Goal: Task Accomplishment & Management: Complete application form

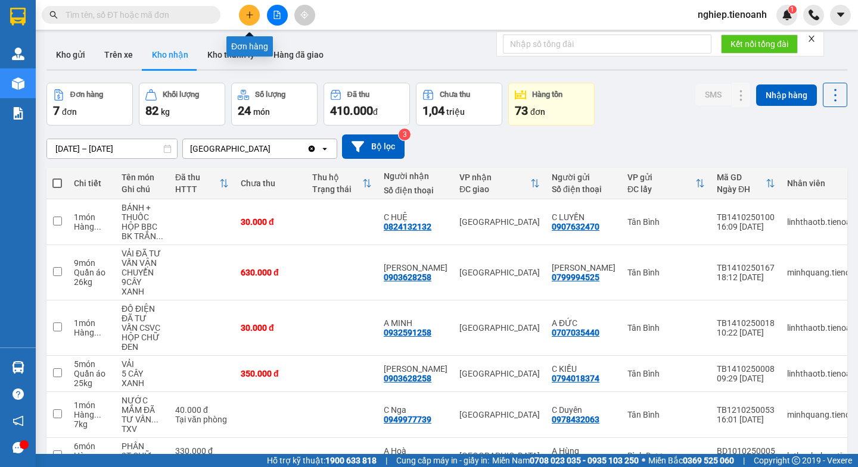
click at [246, 17] on icon "plus" at bounding box center [249, 15] width 8 height 8
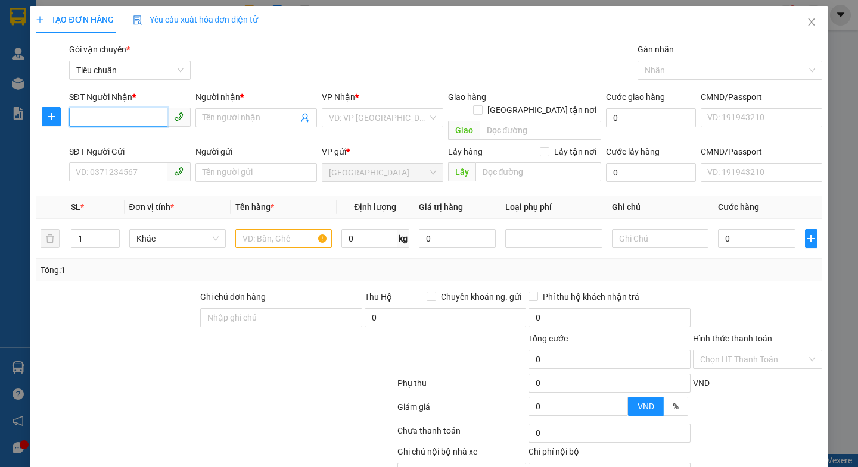
click at [76, 116] on input "SĐT Người Nhận *" at bounding box center [118, 117] width 98 height 19
type input "0767129547"
click at [225, 121] on input "Người nhận *" at bounding box center [249, 117] width 95 height 13
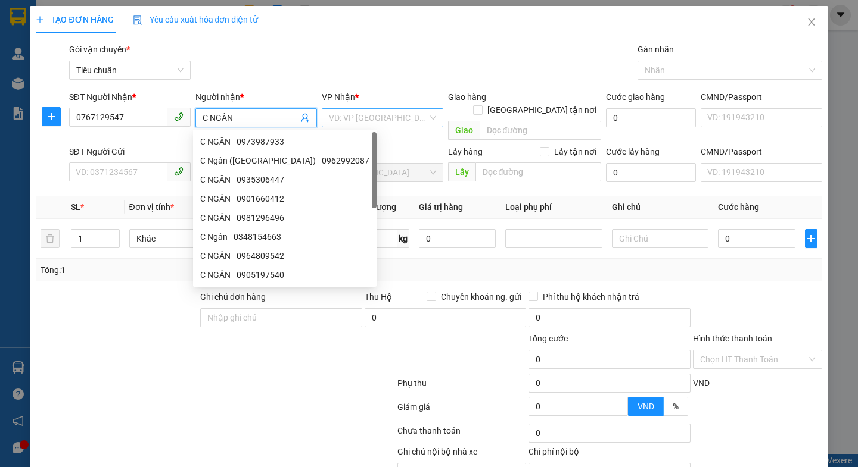
type input "C NGÂN"
click at [382, 115] on input "search" at bounding box center [378, 118] width 99 height 18
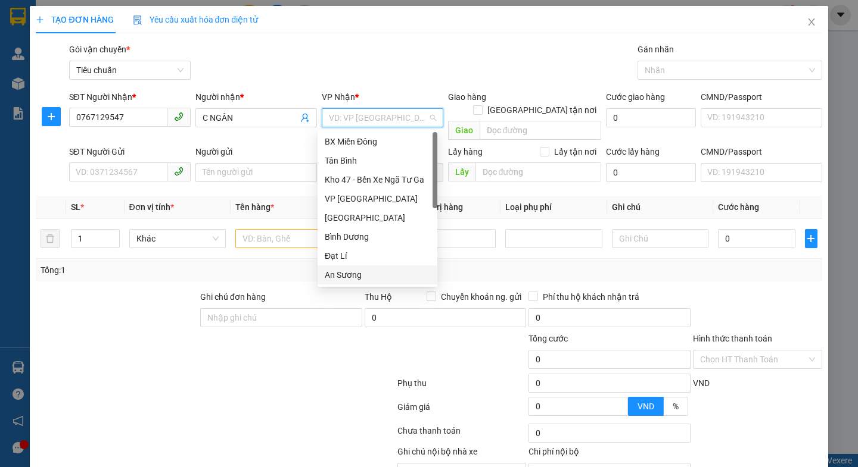
click at [339, 277] on div "An Sương" at bounding box center [377, 275] width 105 height 13
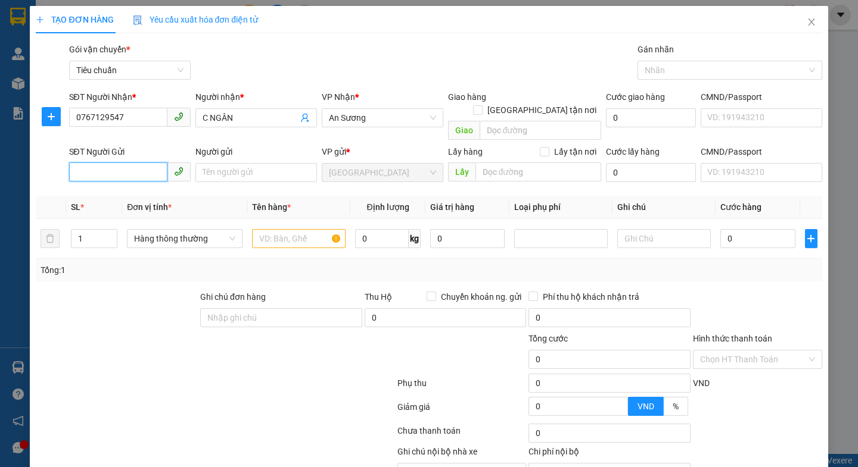
click at [103, 163] on input "SĐT Người Gửi" at bounding box center [118, 172] width 98 height 19
type input "0773791717"
click at [210, 164] on input "Người gửi" at bounding box center [255, 172] width 121 height 19
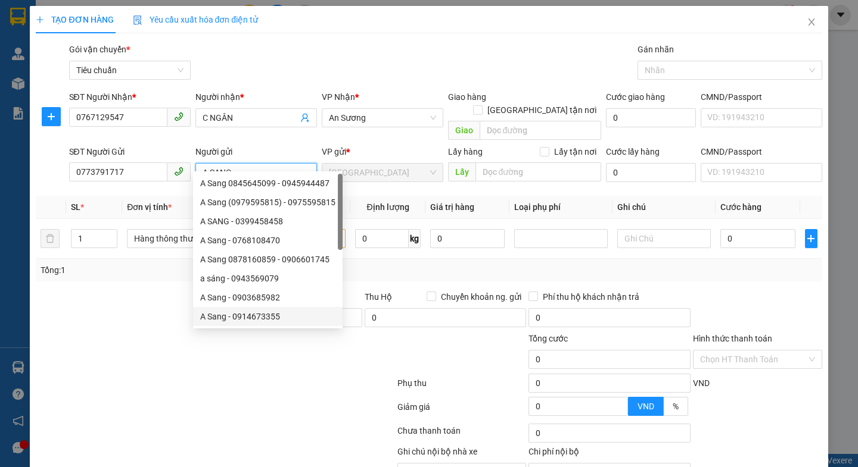
type input "A SANG"
click at [129, 307] on div at bounding box center [117, 312] width 164 height 42
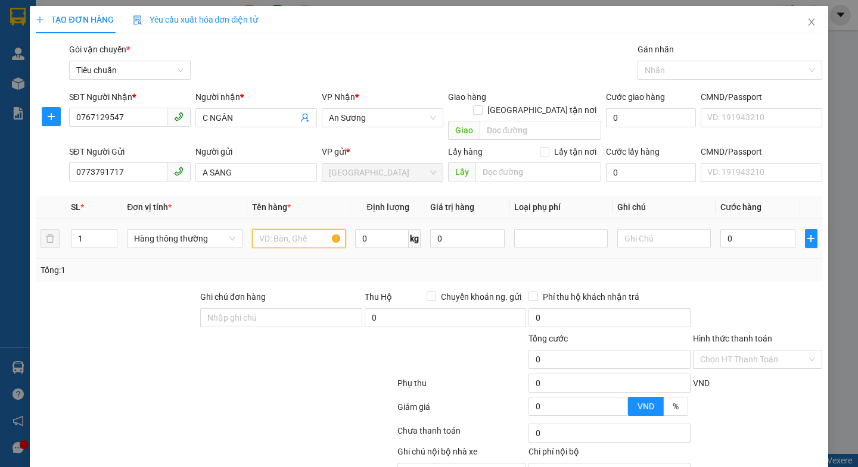
click at [280, 229] on input "text" at bounding box center [298, 238] width 93 height 19
type input "SẦU RIÊNG(ĐÃ TƯ VẤN CSVC)"
click at [386, 230] on input "0" at bounding box center [382, 238] width 54 height 19
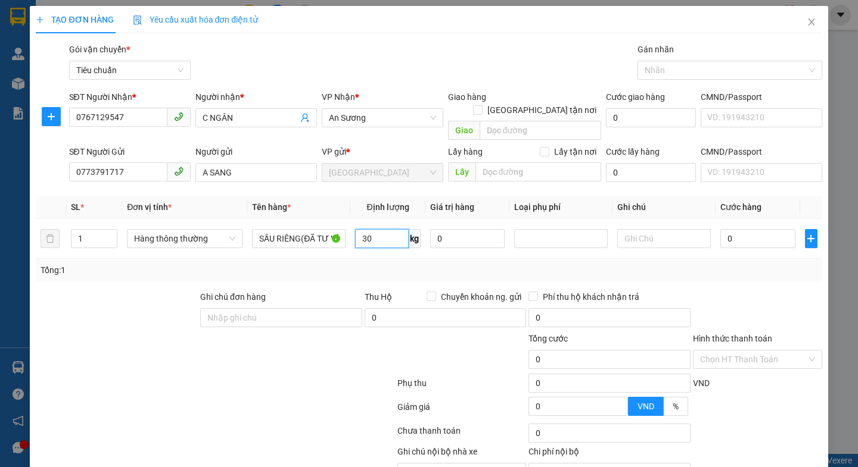
type input "30"
drag, startPoint x: 278, startPoint y: 378, endPoint x: 296, endPoint y: 366, distance: 22.3
click at [296, 374] on div at bounding box center [215, 386] width 361 height 24
type input "65.000"
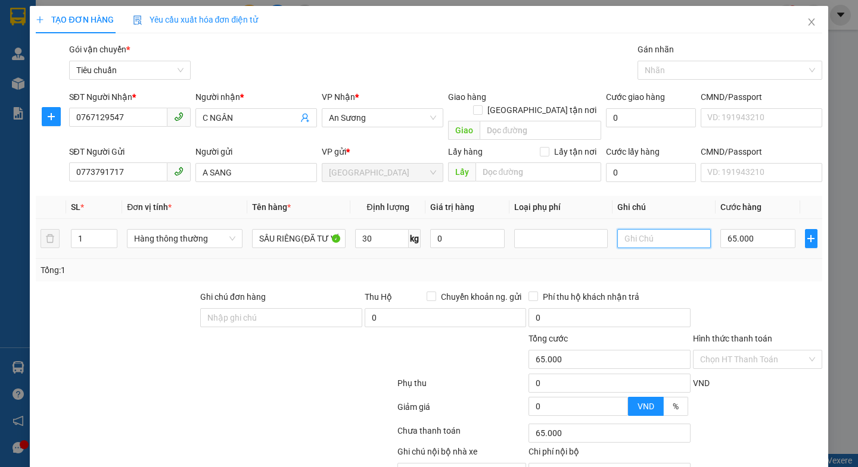
type input "65.000"
click at [667, 229] on input "text" at bounding box center [663, 238] width 93 height 19
type input "TH CHỮ XANH APHA"
click at [774, 232] on input "65.000" at bounding box center [757, 238] width 75 height 19
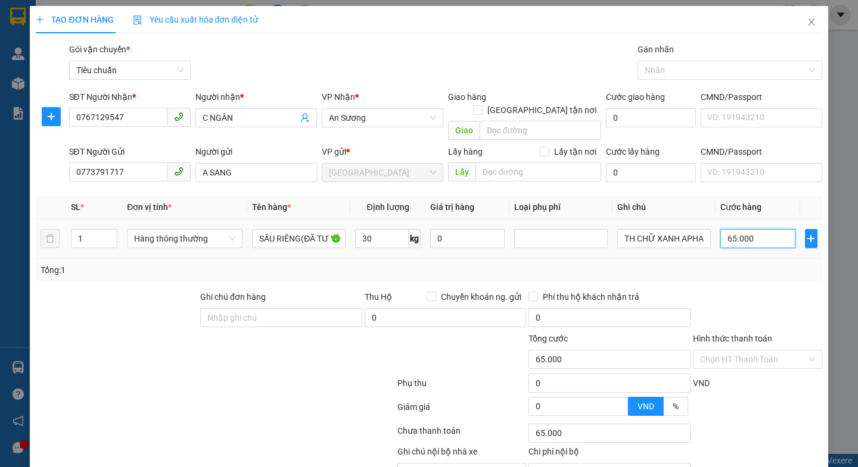
type input "7"
type input "70"
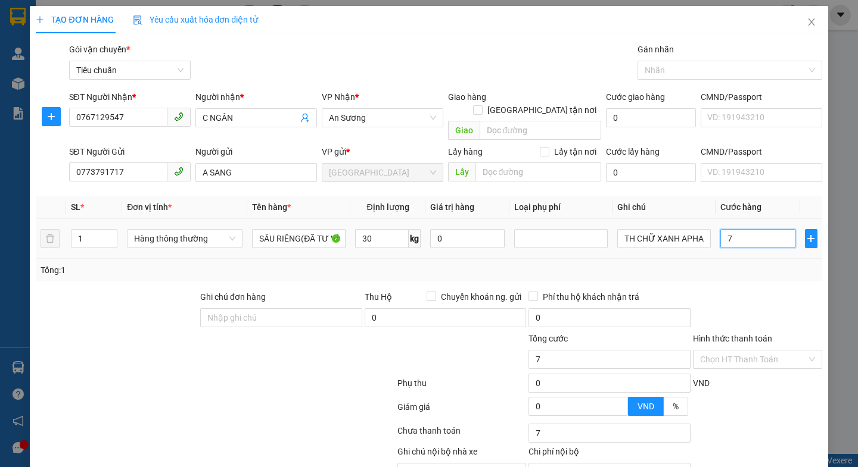
type input "70"
type input "70.000"
click at [774, 264] on div "Tổng: 1" at bounding box center [428, 270] width 785 height 23
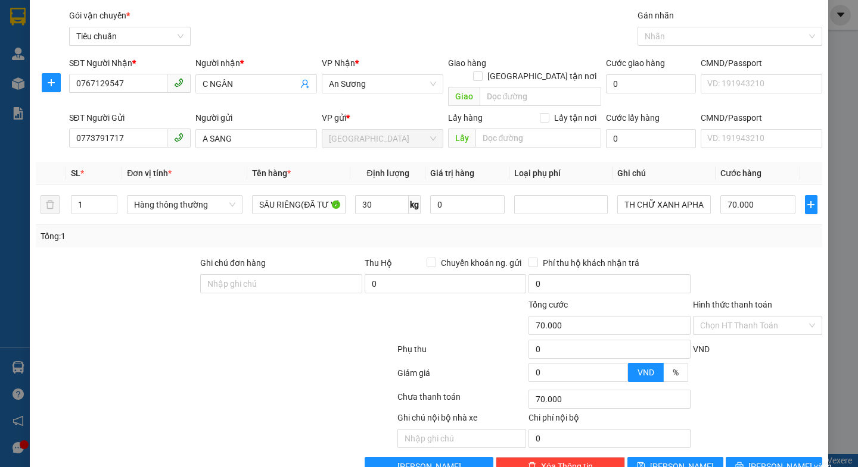
scroll to position [53, 0]
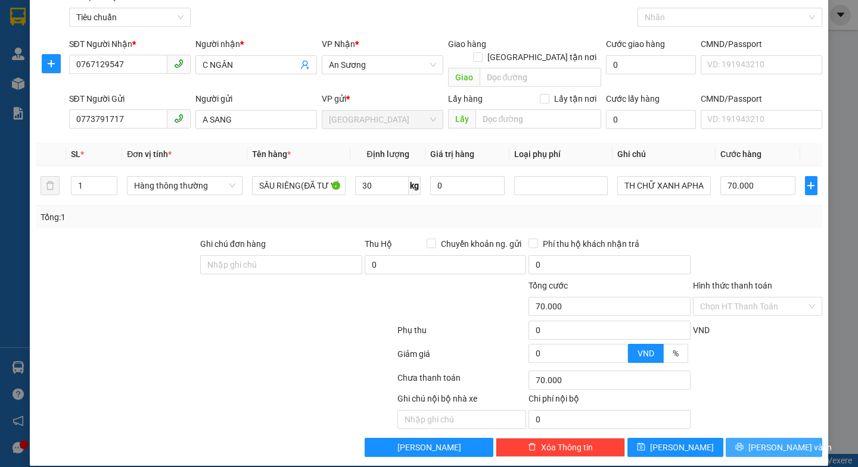
click at [768, 441] on span "[PERSON_NAME] và In" at bounding box center [789, 447] width 83 height 13
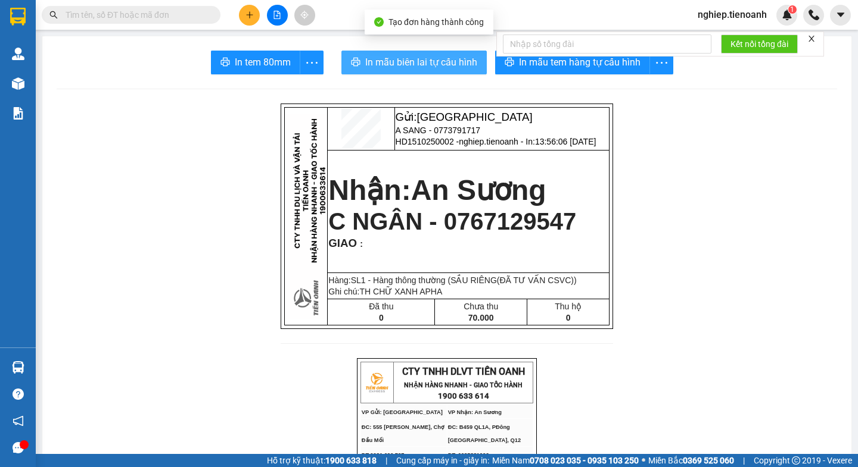
click at [404, 64] on span "In mẫu biên lai tự cấu hình" at bounding box center [421, 62] width 112 height 15
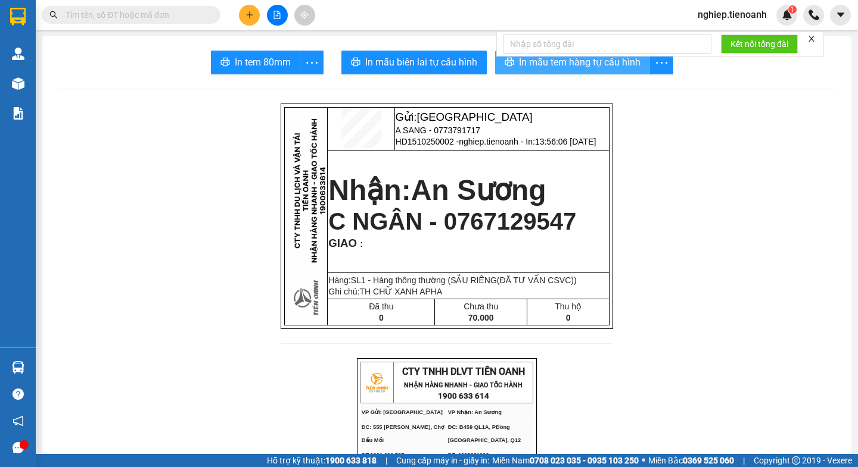
click at [563, 64] on span "In mẫu tem hàng tự cấu hình" at bounding box center [579, 62] width 121 height 15
